Goal: Task Accomplishment & Management: Manage account settings

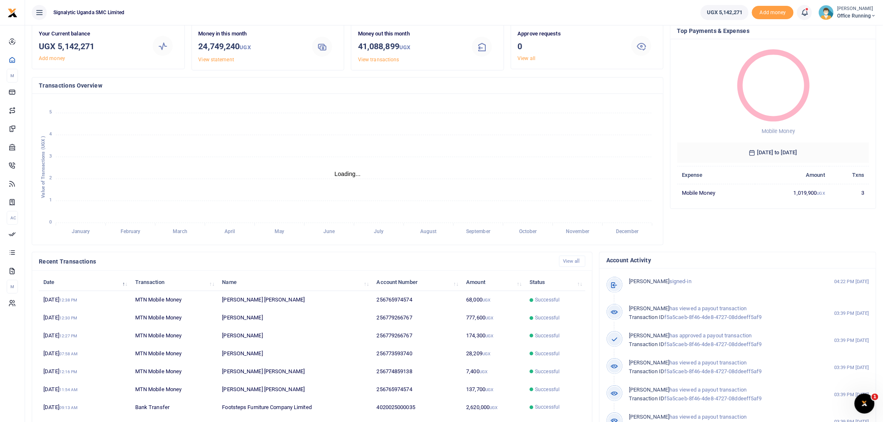
scroll to position [77, 0]
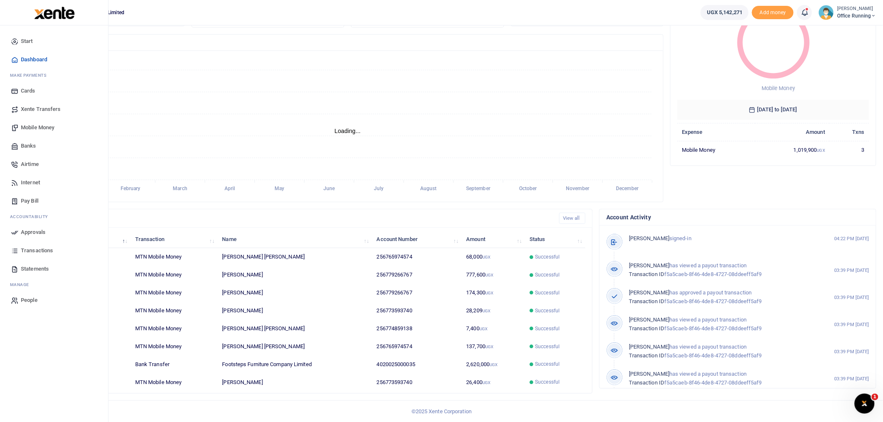
click at [23, 147] on span "Banks" at bounding box center [28, 146] width 15 height 8
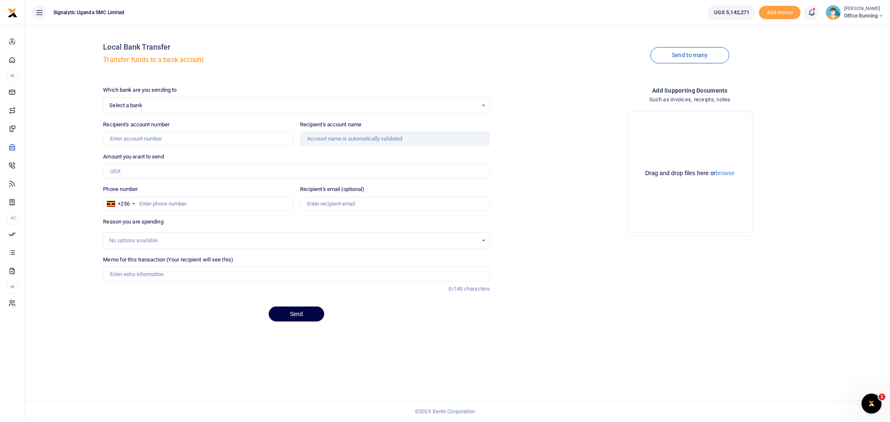
click at [281, 106] on span "Select a bank" at bounding box center [293, 105] width 368 height 8
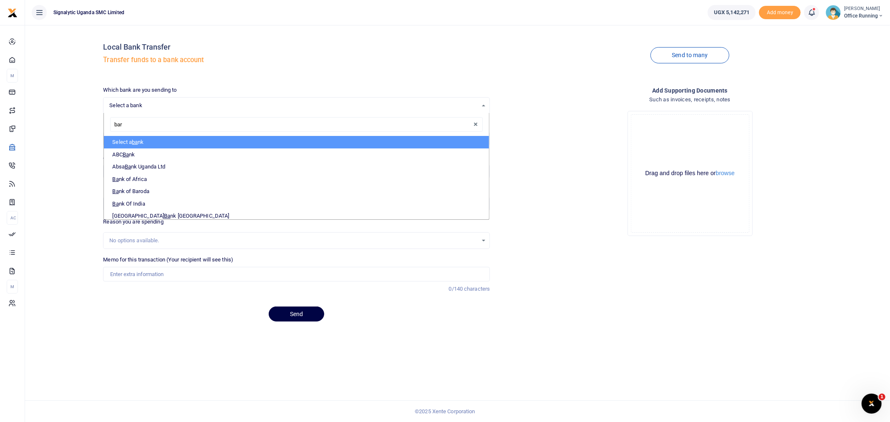
type input "baro"
click at [220, 141] on li "Bank of Baro da" at bounding box center [296, 142] width 385 height 13
select select "BOB"
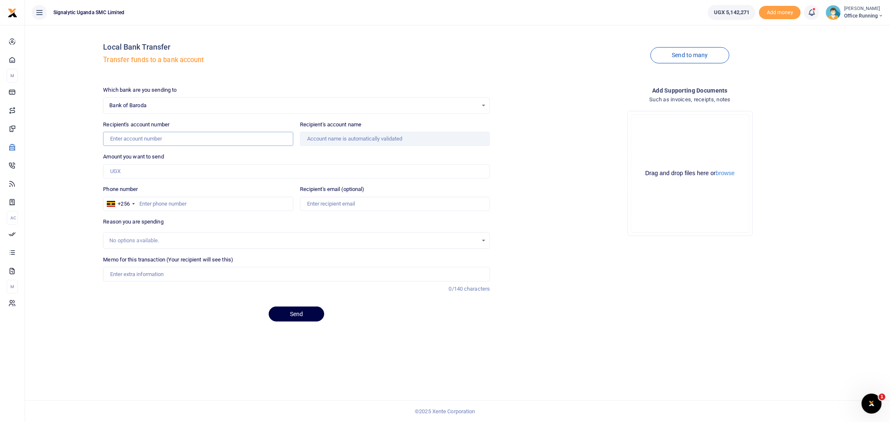
click at [171, 138] on input "Recipient's account number" at bounding box center [198, 139] width 190 height 14
paste input "95010200001758"
type input "95010200001758"
click at [126, 171] on input "Amount you want to send" at bounding box center [296, 171] width 387 height 14
type input "406,667"
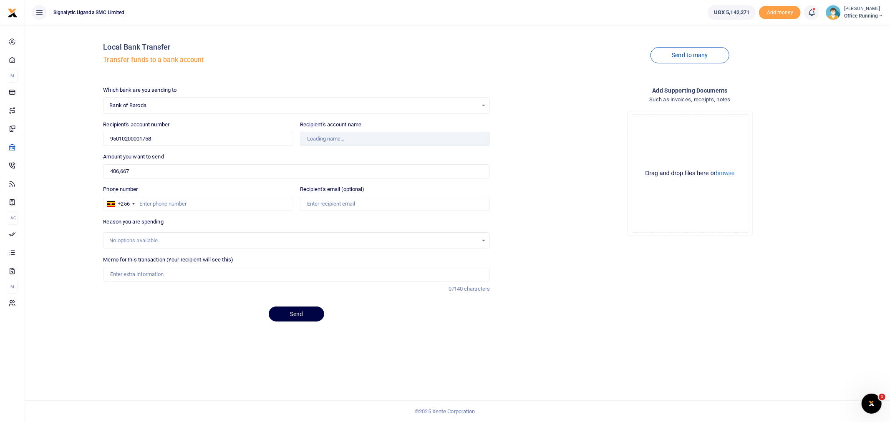
click at [193, 295] on div "Memo for this transaction (Your recipient will see this) Reason is required. 0/…" at bounding box center [296, 278] width 393 height 45
type input "Henley Property Developers Ltd"
click at [186, 203] on input "Phone number" at bounding box center [198, 204] width 190 height 14
paste input "765 437185"
click at [150, 206] on input "765 437185" at bounding box center [198, 204] width 190 height 14
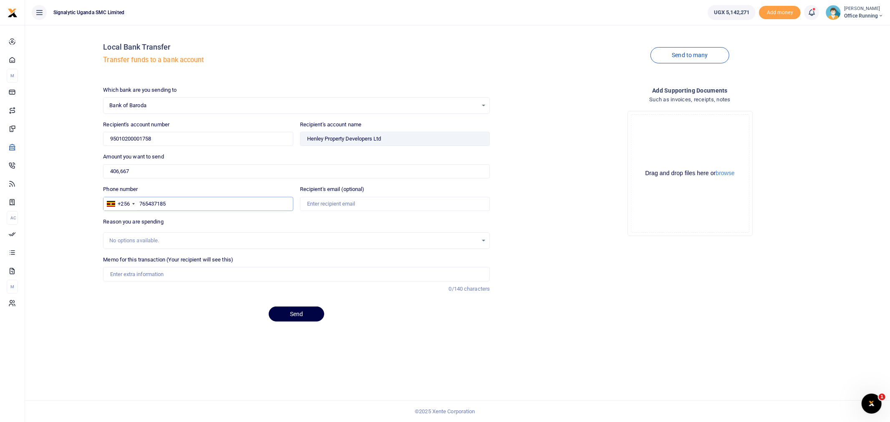
type input "765437185"
click at [351, 204] on input "Recipient's email (optional)" at bounding box center [395, 204] width 190 height 14
click at [581, 293] on div "Add supporting Documents Such as invoices, receipts, notes Drop your files here…" at bounding box center [689, 207] width 393 height 243
click at [357, 204] on input "Recipient's email (optional)" at bounding box center [395, 204] width 190 height 14
paste input "sales@henleyuganda.com"
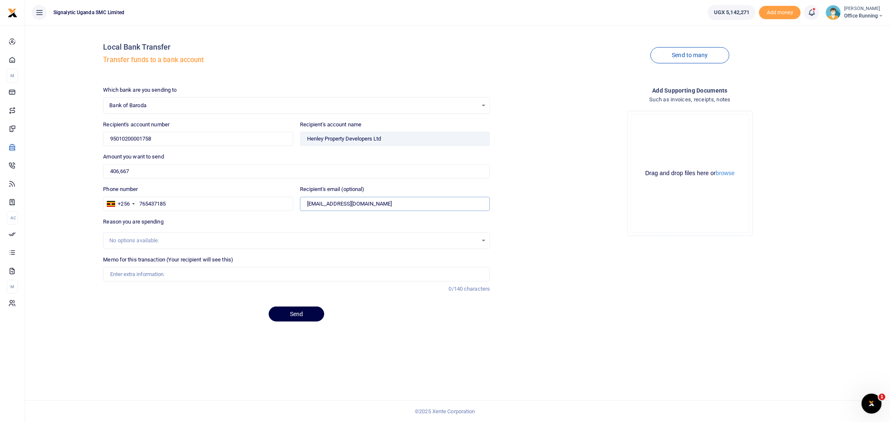
type input "sales@henleyuganda.com"
click at [370, 350] on div "Local Bank Transfer Transfer funds to a bank account Send to many Which bank ar…" at bounding box center [457, 223] width 865 height 397
click at [143, 273] on input "Memo for this transaction (Your recipient will see this)" at bounding box center [296, 274] width 387 height 14
click at [106, 274] on input "GEN" at bounding box center [296, 274] width 387 height 14
paste input "REQSN00162"
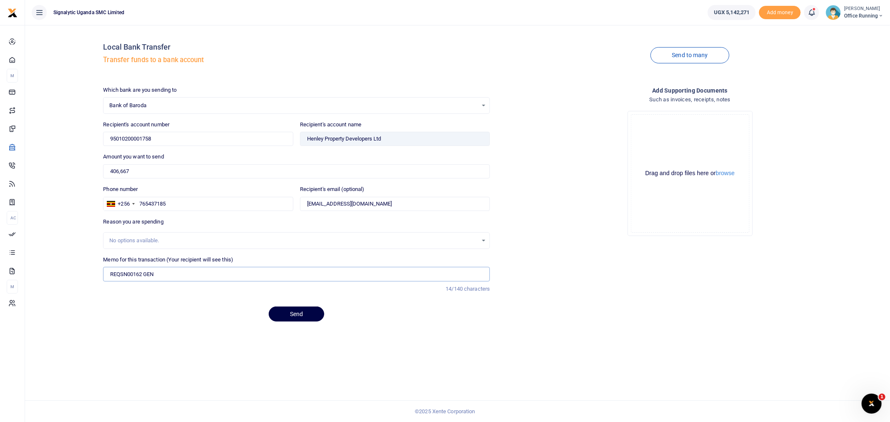
click at [199, 275] on input "REQSN00162 GEN" at bounding box center [296, 274] width 387 height 14
type input "REQSN00162 GEN Power Sept 2025"
click at [295, 315] on button "Send" at bounding box center [296, 314] width 55 height 15
click at [140, 204] on input "765437185" at bounding box center [198, 204] width 190 height 14
type input "765437185"
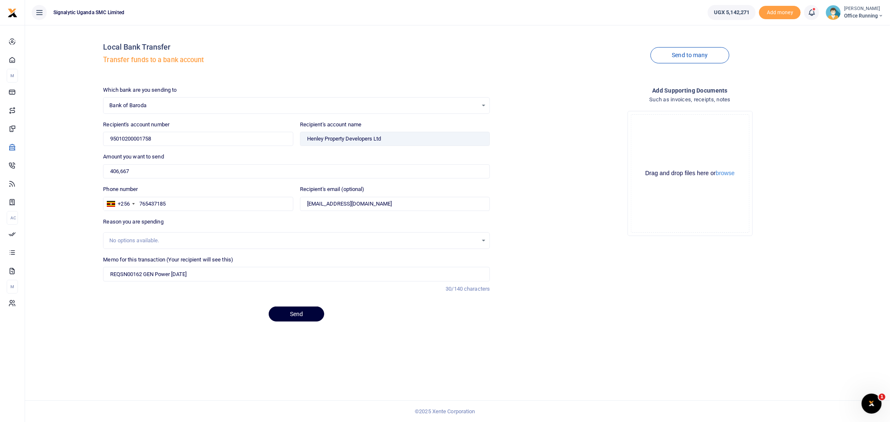
click at [296, 319] on button "Send" at bounding box center [296, 314] width 55 height 15
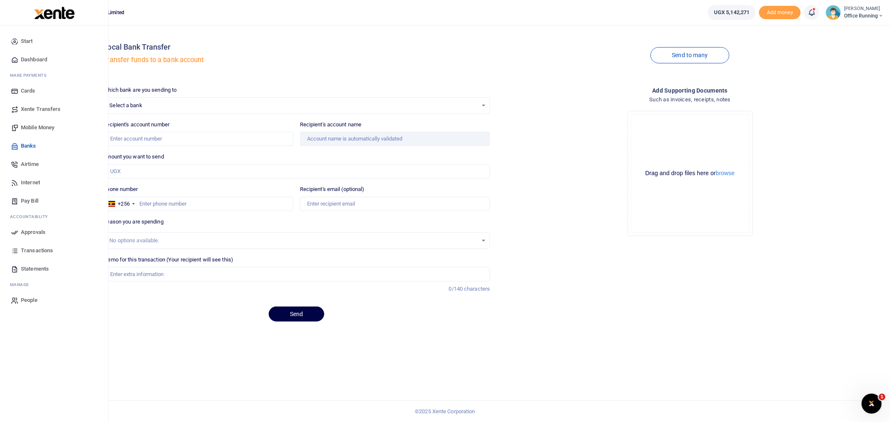
click at [43, 234] on span "Approvals" at bounding box center [33, 232] width 25 height 8
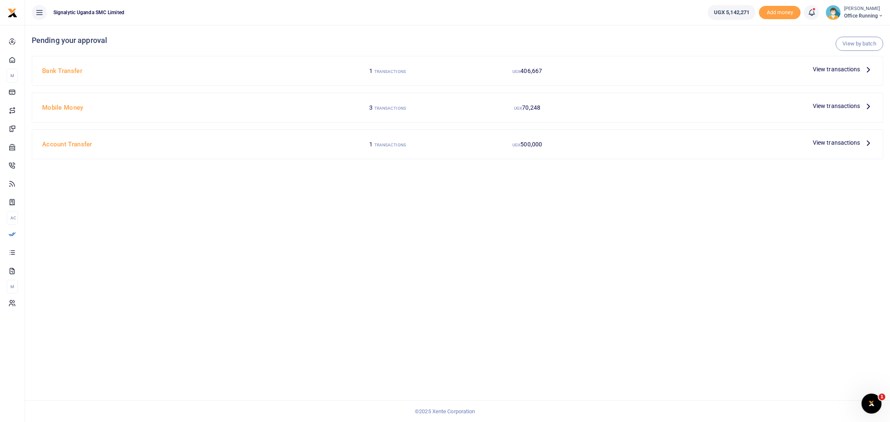
click at [833, 69] on span "View transactions" at bounding box center [837, 69] width 48 height 9
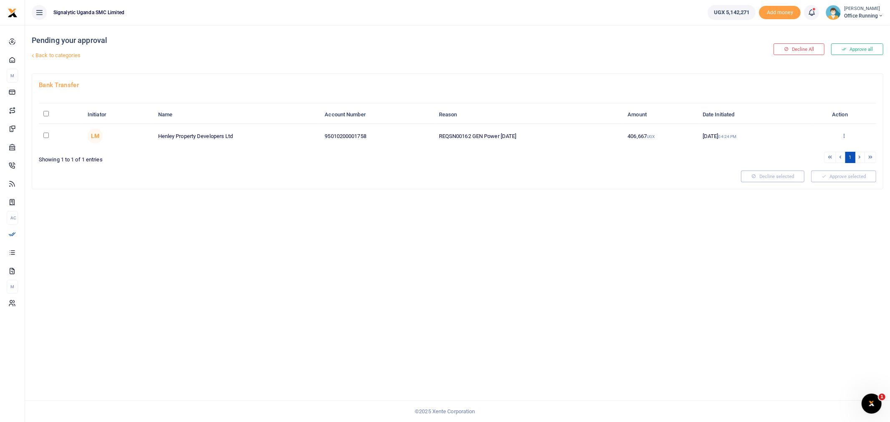
click at [841, 135] on icon at bounding box center [843, 136] width 5 height 6
click at [829, 146] on link "Approve" at bounding box center [813, 150] width 66 height 12
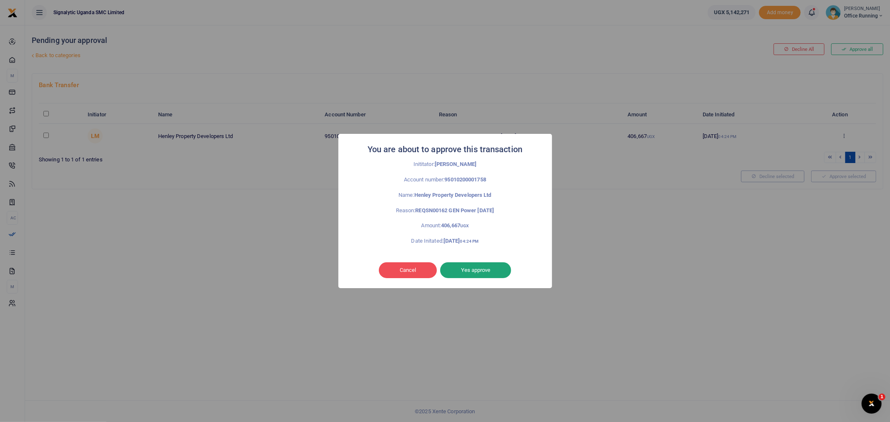
click at [478, 266] on button "Yes approve" at bounding box center [475, 270] width 71 height 16
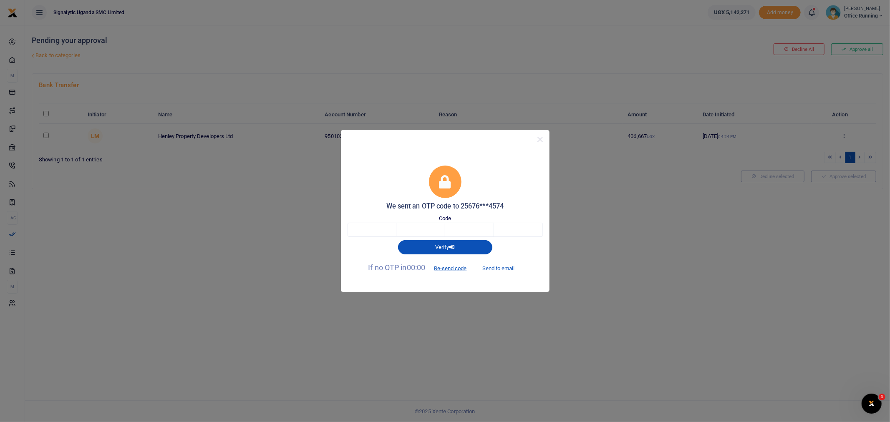
click at [499, 267] on button "Send to email" at bounding box center [498, 268] width 46 height 14
click at [369, 232] on input "text" at bounding box center [372, 230] width 49 height 14
type input "3"
type input "2"
type input "5"
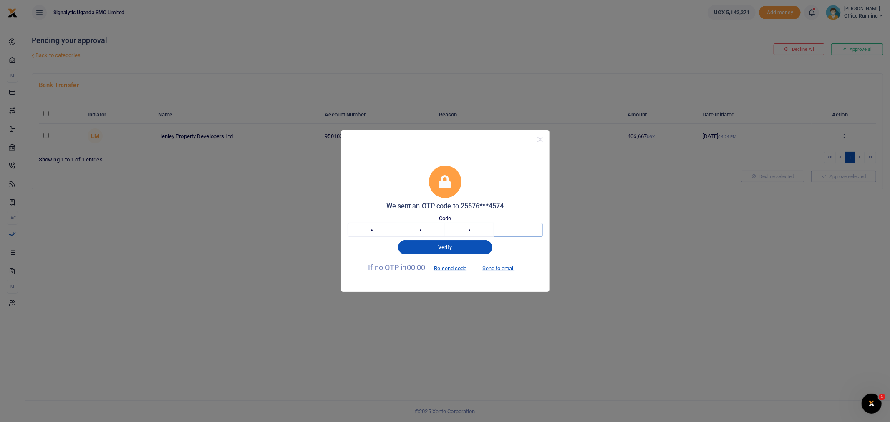
type input "9"
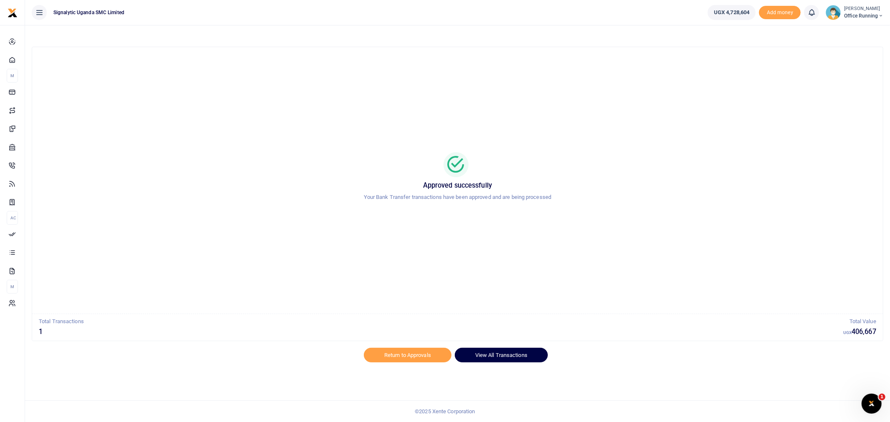
click at [504, 356] on link "View All Transactions" at bounding box center [501, 355] width 93 height 14
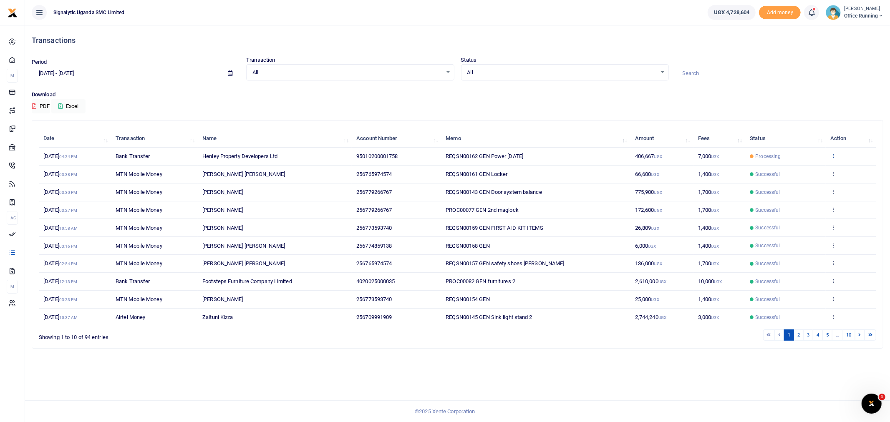
click at [834, 154] on icon at bounding box center [832, 156] width 5 height 6
click at [806, 168] on link "View details" at bounding box center [803, 170] width 66 height 12
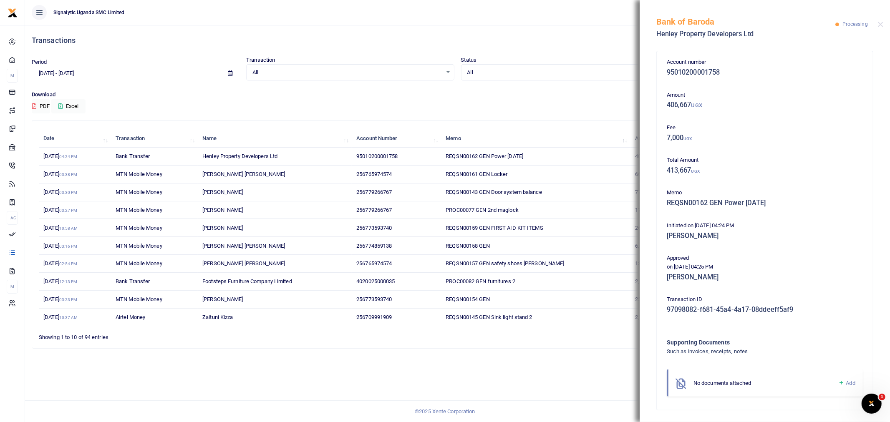
click at [622, 91] on p "Download" at bounding box center [458, 95] width 852 height 9
click at [879, 25] on button "Close" at bounding box center [880, 24] width 5 height 5
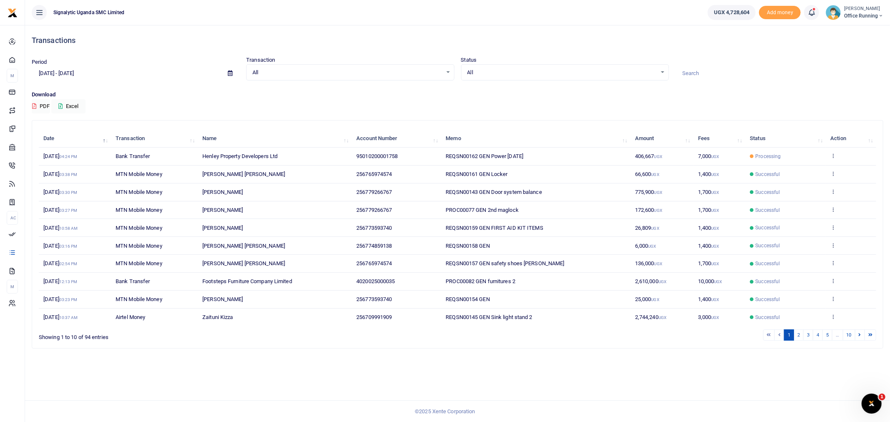
click at [832, 151] on td "View details Send again" at bounding box center [851, 157] width 50 height 18
click at [833, 155] on icon at bounding box center [832, 156] width 5 height 6
click at [806, 186] on link "Send again" at bounding box center [803, 189] width 66 height 12
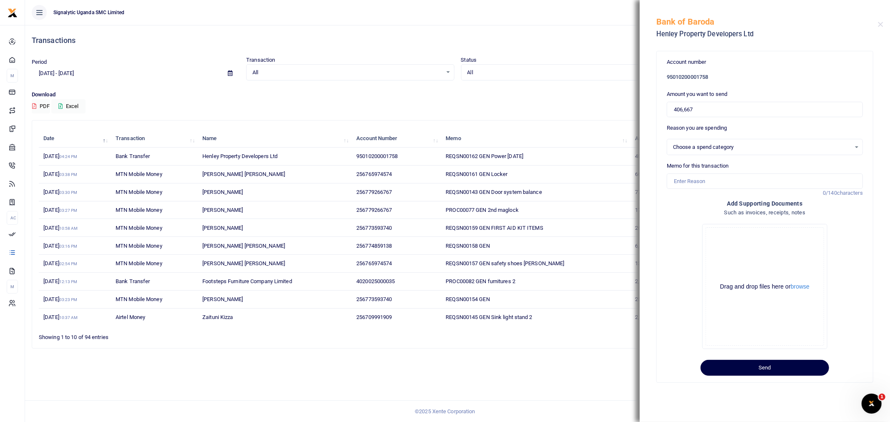
select select
drag, startPoint x: 701, startPoint y: 109, endPoint x: 541, endPoint y: 106, distance: 159.8
click at [544, 107] on div "Transactions Period 09/09/2025 - 10/08/2025 Transaction All Select an option...…" at bounding box center [445, 211] width 890 height 422
type input "93,024"
click at [700, 181] on input "Memo for this transaction" at bounding box center [765, 182] width 196 height 16
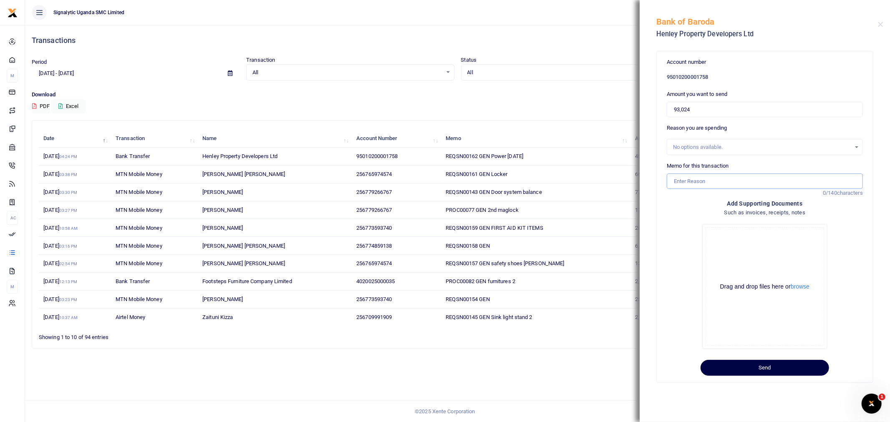
paste input "REQSN00163"
click at [760, 365] on button "Send" at bounding box center [765, 368] width 129 height 16
click at [723, 182] on input "REQSN00163 - Gen - Water for sept 2025" at bounding box center [765, 182] width 196 height 16
click at [710, 185] on input "REQSN00163 - Gen Water for sept 2025" at bounding box center [765, 182] width 196 height 16
type input "REQSN00163 Gen Water for sept 2025"
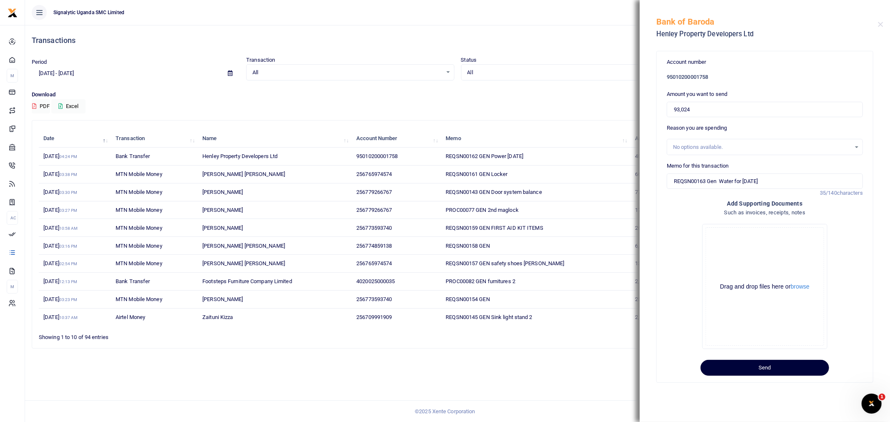
click at [783, 366] on button "Send" at bounding box center [765, 368] width 129 height 16
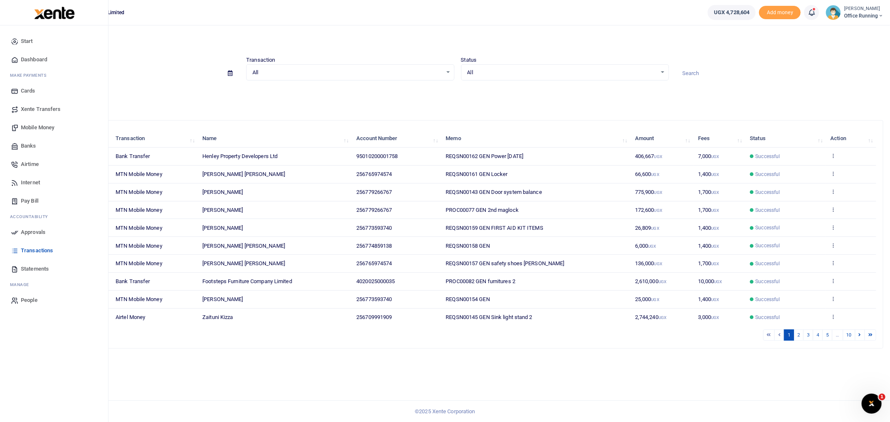
click at [43, 231] on span "Approvals" at bounding box center [33, 232] width 25 height 8
click at [40, 233] on span "Approvals" at bounding box center [33, 232] width 25 height 8
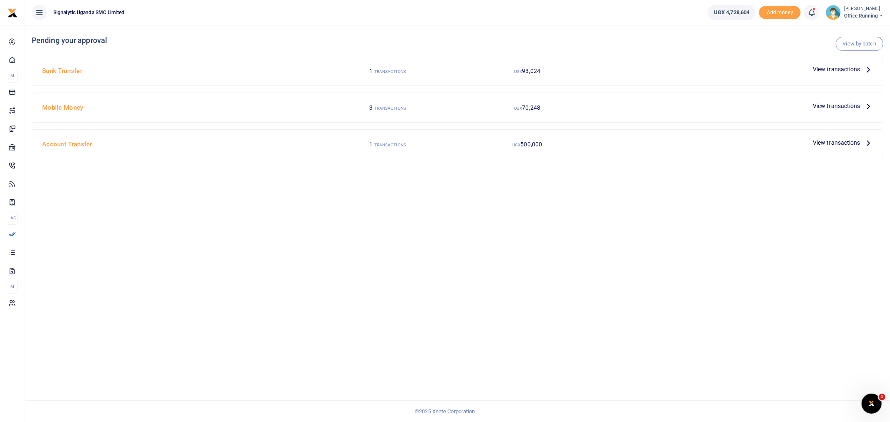
click at [822, 71] on span "View transactions" at bounding box center [837, 69] width 48 height 9
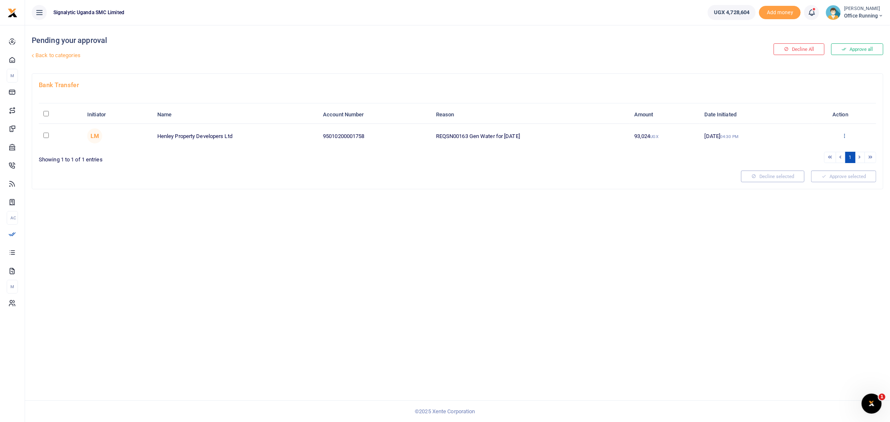
click at [844, 133] on icon at bounding box center [844, 136] width 5 height 6
click at [801, 150] on link "Approve" at bounding box center [814, 150] width 66 height 12
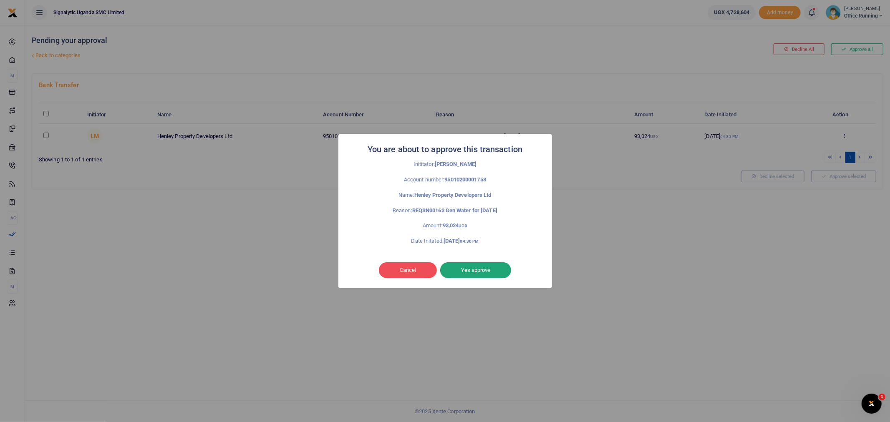
click at [469, 269] on button "Yes approve" at bounding box center [475, 270] width 71 height 16
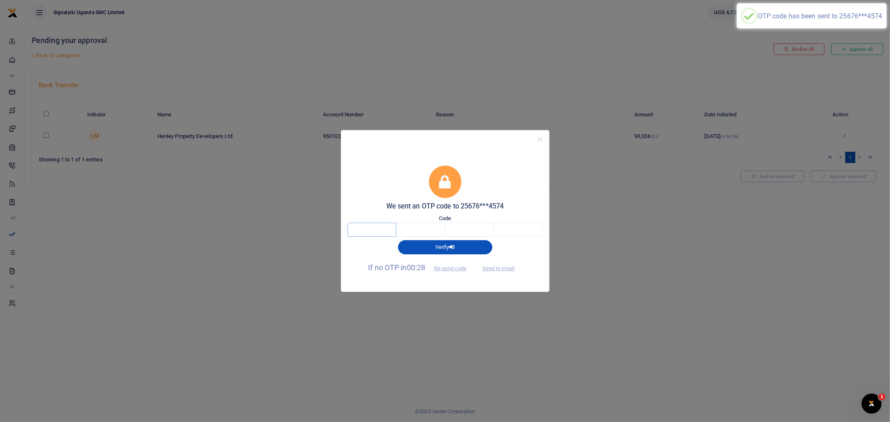
click at [365, 231] on input "text" at bounding box center [372, 230] width 49 height 14
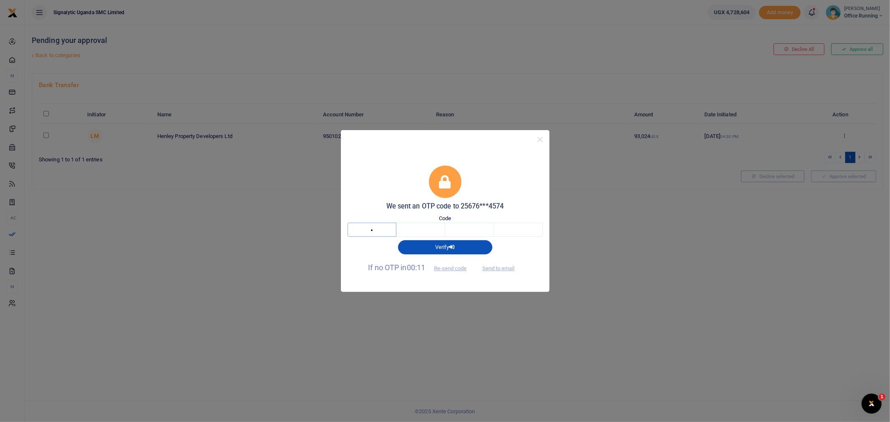
type input "1"
type input "0"
type input "6"
type input "2"
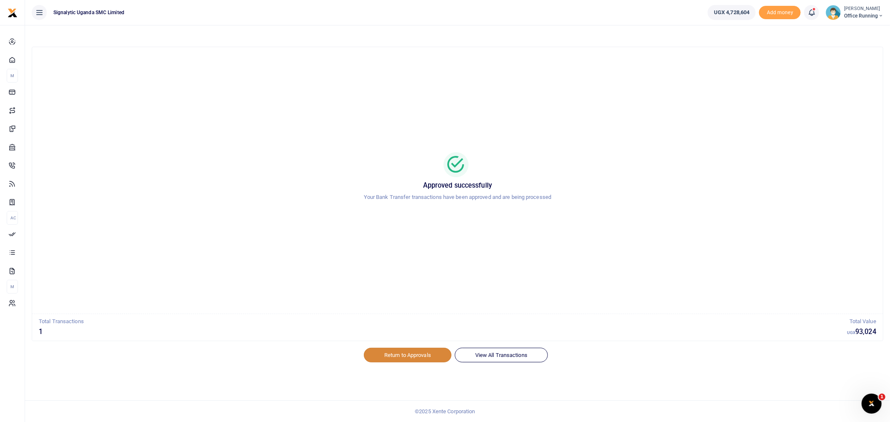
click at [427, 352] on link "Return to Approvals" at bounding box center [408, 355] width 88 height 14
click at [504, 356] on link "View All Transactions" at bounding box center [501, 355] width 93 height 14
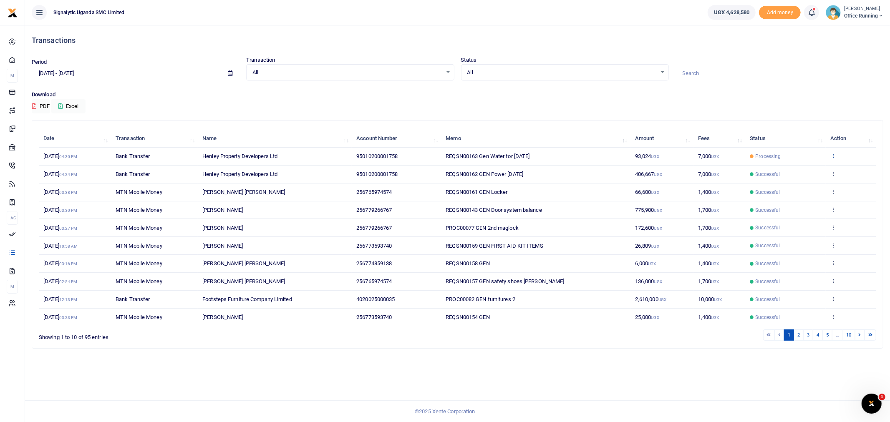
click at [833, 157] on icon at bounding box center [832, 156] width 5 height 6
click at [816, 171] on link "View details" at bounding box center [803, 170] width 66 height 12
